Goal: Use online tool/utility: Utilize a website feature to perform a specific function

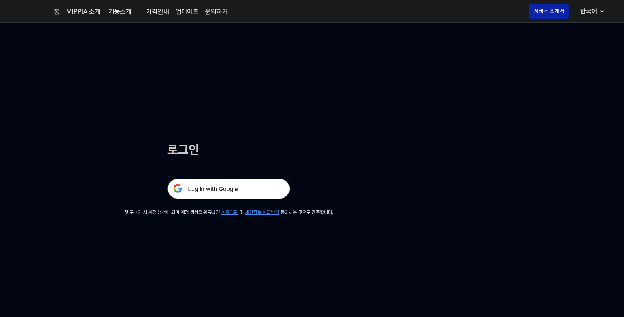
click at [229, 190] on img at bounding box center [229, 189] width 123 height 20
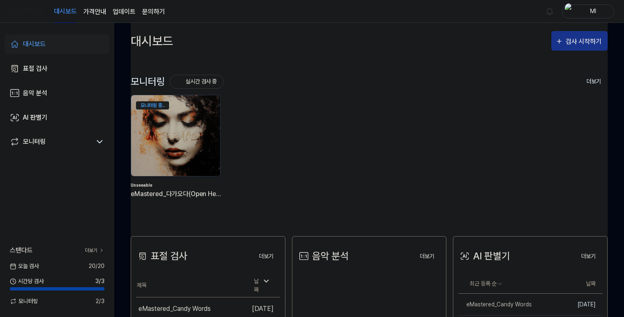
click at [569, 40] on div "검사 시작하기" at bounding box center [585, 41] width 38 height 11
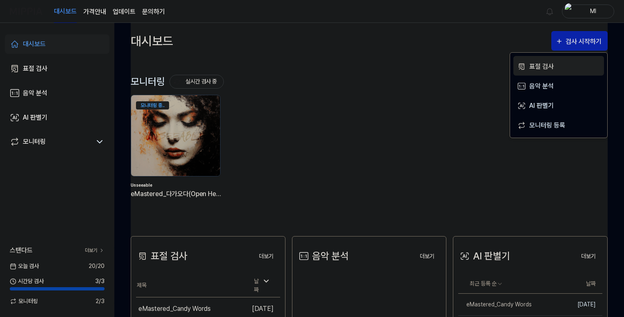
click at [535, 63] on div "표절 검사" at bounding box center [565, 66] width 71 height 11
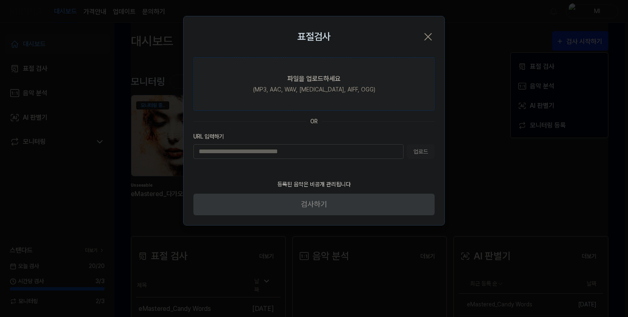
click at [268, 89] on label "파일을 업로드하세요 (MP3, AAC, WAV, [MEDICAL_DATA], AIFF, OGG)" at bounding box center [313, 84] width 241 height 54
click at [0, 0] on input "파일을 업로드하세요 (MP3, AAC, WAV, [MEDICAL_DATA], AIFF, OGG)" at bounding box center [0, 0] width 0 height 0
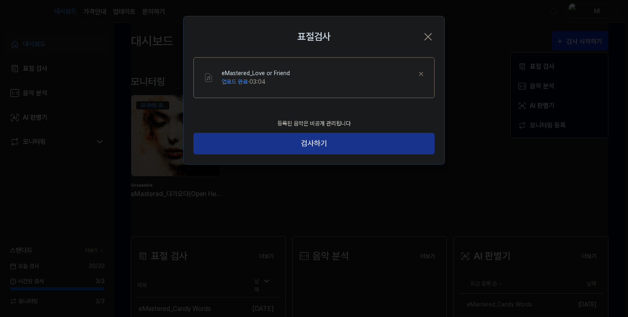
click at [280, 143] on button "검사하기" at bounding box center [313, 144] width 241 height 22
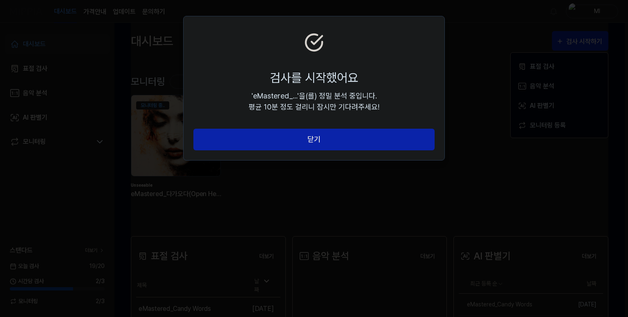
drag, startPoint x: 313, startPoint y: 141, endPoint x: 356, endPoint y: 157, distance: 46.1
click at [313, 140] on button "닫기" at bounding box center [313, 140] width 241 height 22
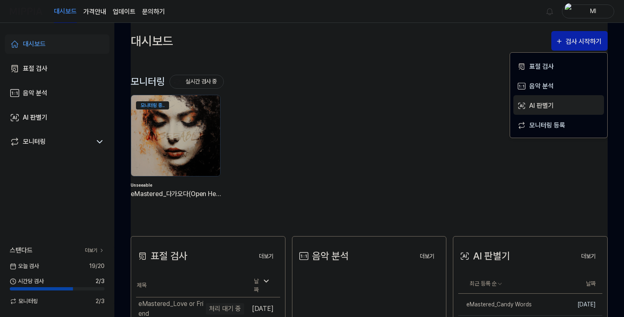
click at [551, 105] on div "AI 판별기" at bounding box center [565, 106] width 71 height 11
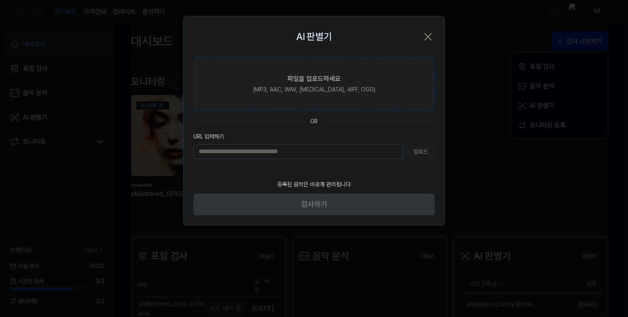
click at [293, 72] on label "파일을 업로드하세요 (MP3, AAC, WAV, FLAC, AIFF, OGG)" at bounding box center [313, 84] width 241 height 54
click at [0, 0] on input "파일을 업로드하세요 (MP3, AAC, WAV, FLAC, AIFF, OGG)" at bounding box center [0, 0] width 0 height 0
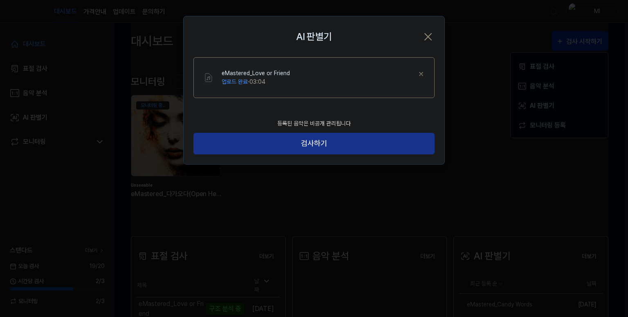
click at [272, 145] on button "검사하기" at bounding box center [313, 144] width 241 height 22
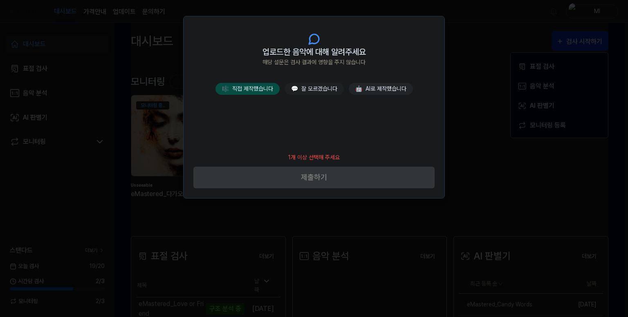
click at [249, 90] on button "🎼 직접 제작했습니다" at bounding box center [247, 89] width 64 height 12
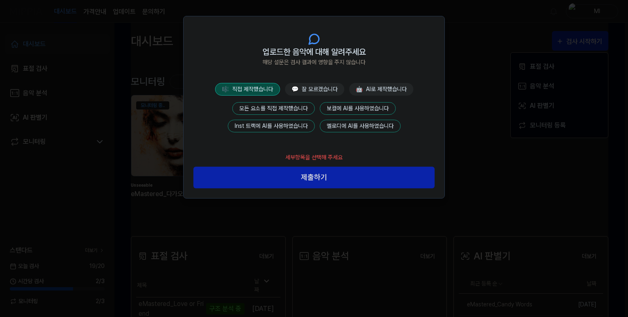
click at [283, 109] on button "모든 요소를 직접 제작했습니다" at bounding box center [273, 108] width 83 height 13
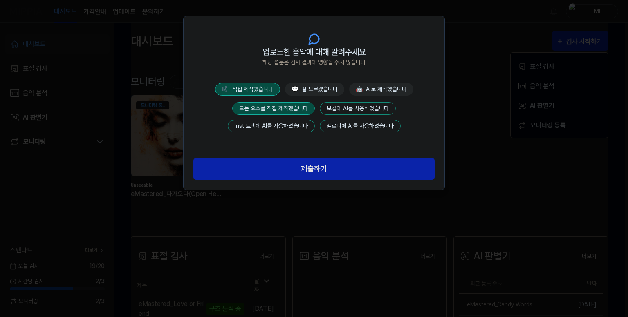
click at [305, 168] on button "제출하기" at bounding box center [313, 169] width 241 height 22
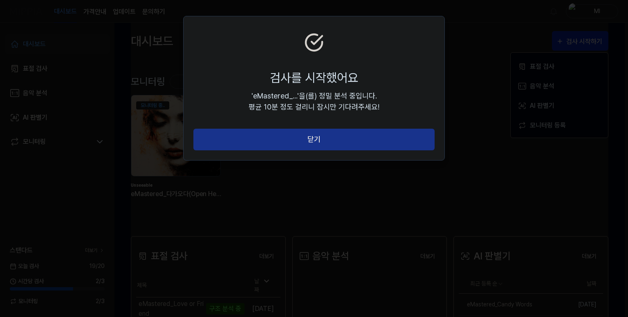
click at [343, 139] on button "닫기" at bounding box center [313, 140] width 241 height 22
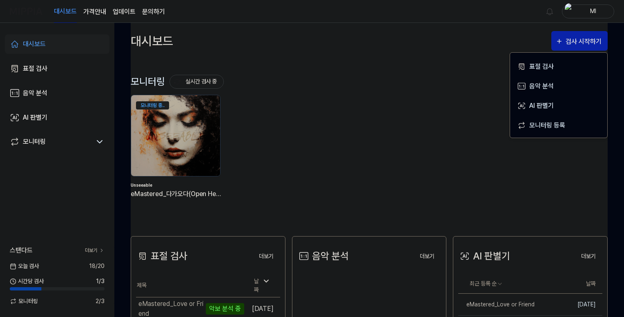
click at [438, 177] on div "모니터링 중.. Unseeable eMastered_다가오다(Open Heart)" at bounding box center [362, 153] width 477 height 117
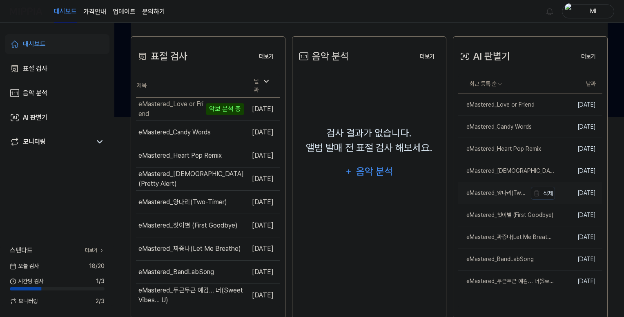
scroll to position [204, 0]
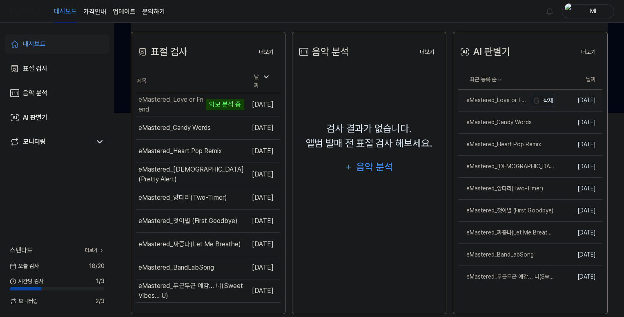
click at [495, 103] on div "eMastered_Love or Friend" at bounding box center [493, 100] width 69 height 9
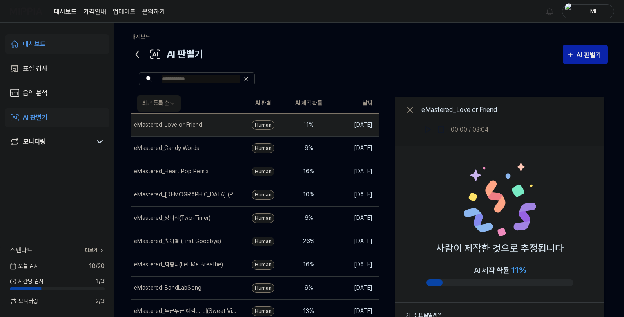
click at [139, 52] on icon at bounding box center [137, 54] width 13 height 13
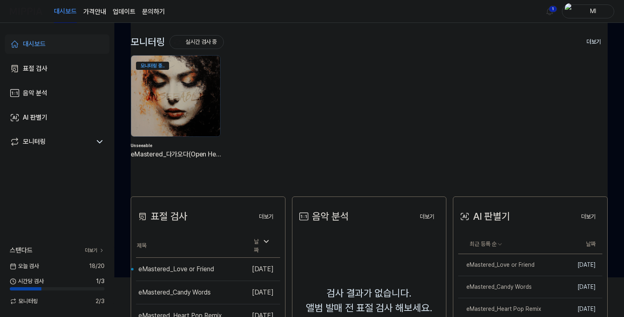
scroll to position [82, 0]
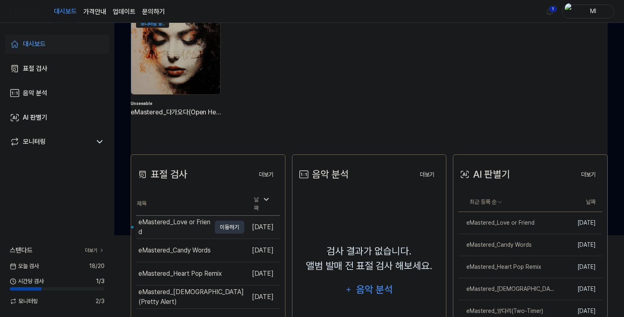
click at [181, 223] on div "eMastered_Love or Friend" at bounding box center [175, 227] width 72 height 20
